Goal: Task Accomplishment & Management: Complete application form

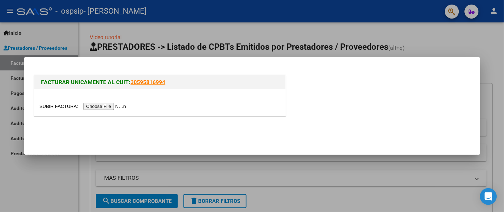
click at [101, 106] on input "file" at bounding box center [84, 106] width 89 height 7
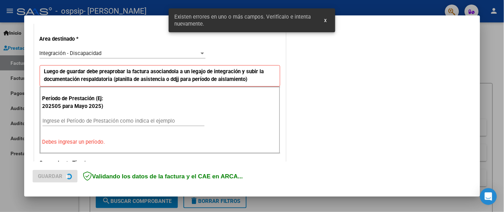
scroll to position [162, 0]
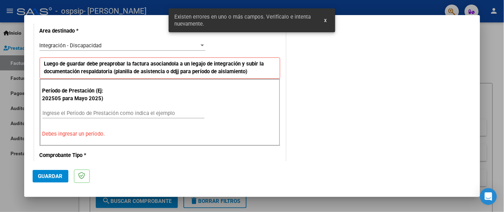
click at [48, 112] on input "Ingrese el Período de Prestación como indica el ejemplo" at bounding box center [123, 113] width 162 height 6
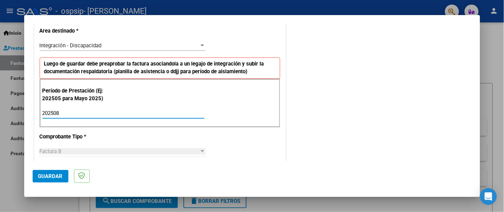
type input "202508"
click at [217, 123] on div "Período de Prestación (Ej: 202505 para Mayo 2025) 202508 Ingrese el Período de …" at bounding box center [160, 103] width 241 height 49
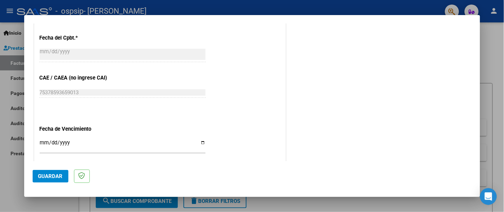
scroll to position [396, 0]
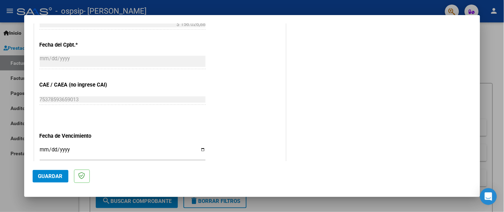
click at [200, 149] on input "Ingresar la fecha" at bounding box center [123, 152] width 166 height 11
click at [199, 149] on input "[DATE]" at bounding box center [123, 152] width 166 height 11
type input "[DATE]"
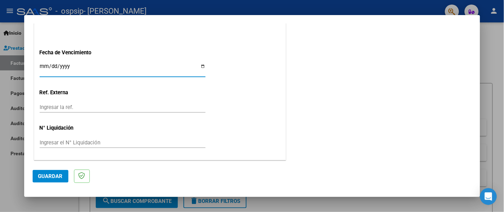
click at [44, 178] on span "Guardar" at bounding box center [50, 176] width 25 height 6
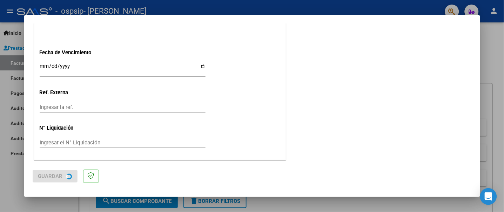
scroll to position [0, 0]
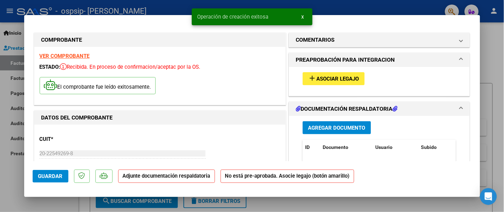
click at [312, 78] on mat-icon "add" at bounding box center [312, 78] width 8 height 8
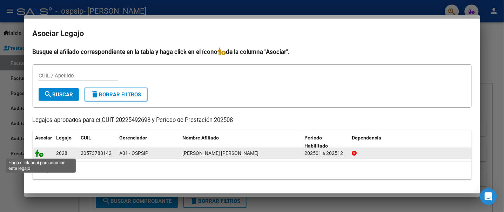
click at [39, 154] on icon at bounding box center [39, 153] width 8 height 8
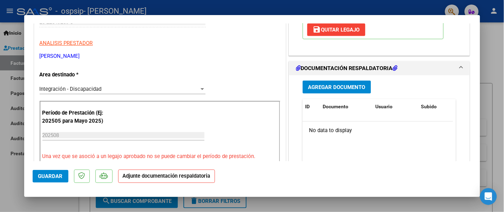
scroll to position [140, 0]
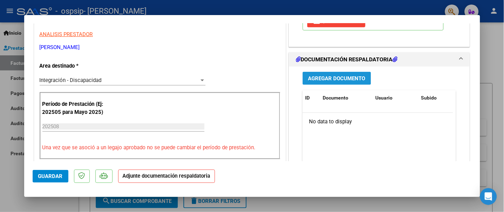
click at [332, 78] on span "Agregar Documento" at bounding box center [336, 78] width 57 height 6
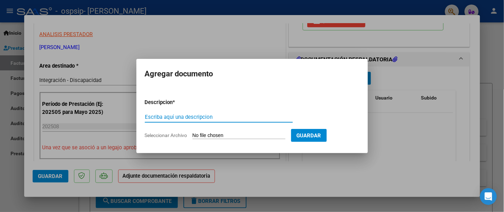
click at [228, 135] on input "Seleccionar Archivo" at bounding box center [239, 136] width 93 height 7
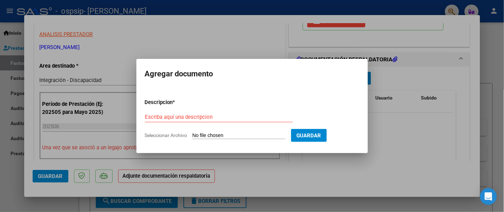
type input "C:\fakepath\img310.pdf"
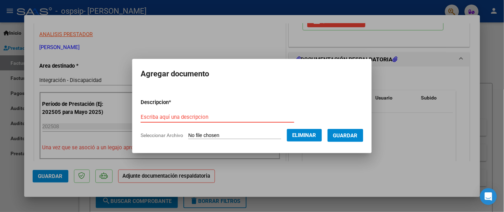
click at [186, 116] on input "Escriba aquí una descripcion" at bounding box center [218, 117] width 154 height 6
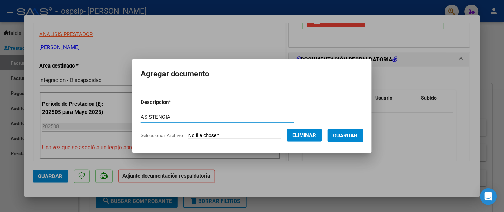
type input "ASISTENCIA"
click at [282, 107] on form "Descripcion * ASISTENCIA Escriba aquí una descripcion Seleccionar Archivo Elimi…" at bounding box center [252, 118] width 223 height 51
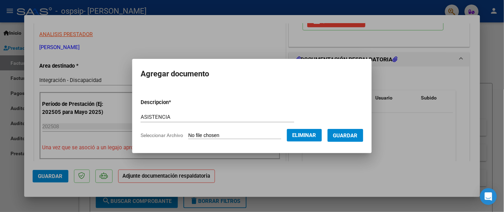
click at [347, 134] on span "Guardar" at bounding box center [345, 136] width 25 height 6
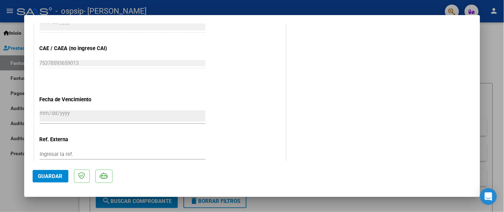
scroll to position [490, 0]
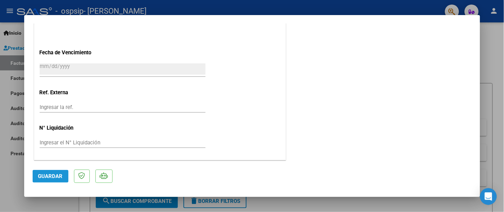
click at [48, 174] on span "Guardar" at bounding box center [50, 176] width 25 height 6
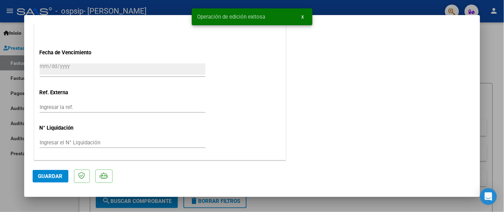
click at [183, 3] on div "Operación de edición exitosa x" at bounding box center [252, 17] width 138 height 34
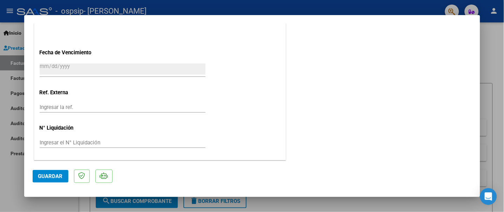
drag, startPoint x: 180, startPoint y: 8, endPoint x: 242, endPoint y: 59, distance: 79.8
click at [180, 8] on div at bounding box center [252, 106] width 504 height 212
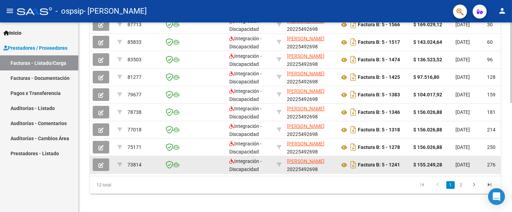
scroll to position [257, 0]
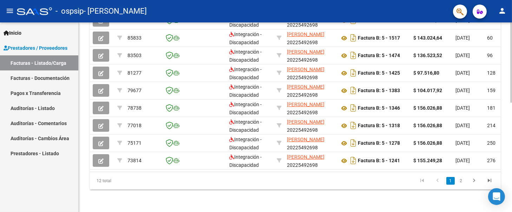
drag, startPoint x: 509, startPoint y: 142, endPoint x: 509, endPoint y: 156, distance: 13.7
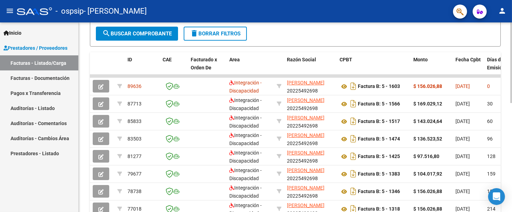
scroll to position [164, 0]
